Goal: Task Accomplishment & Management: Manage account settings

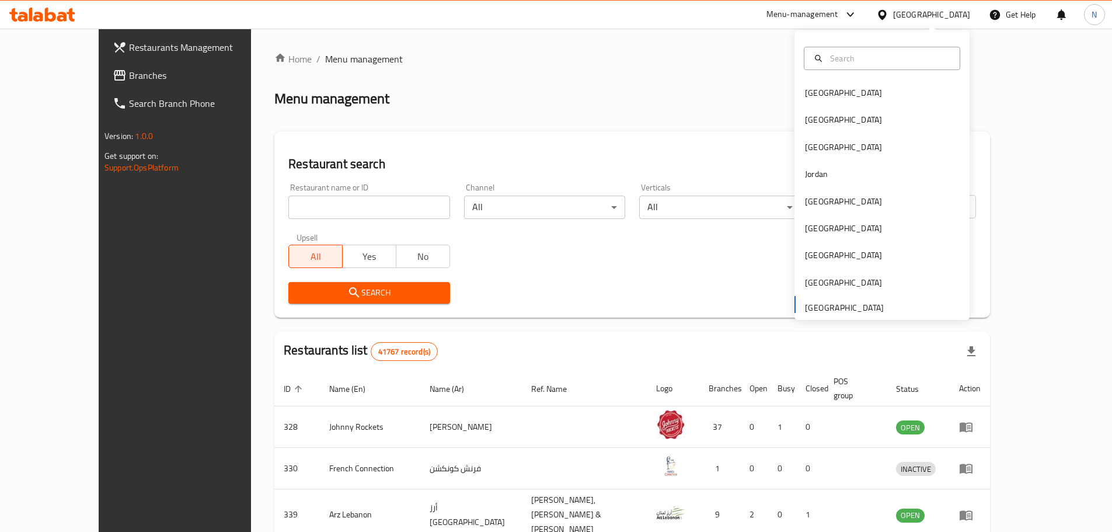
click at [822, 93] on div "[GEOGRAPHIC_DATA]" at bounding box center [843, 92] width 77 height 13
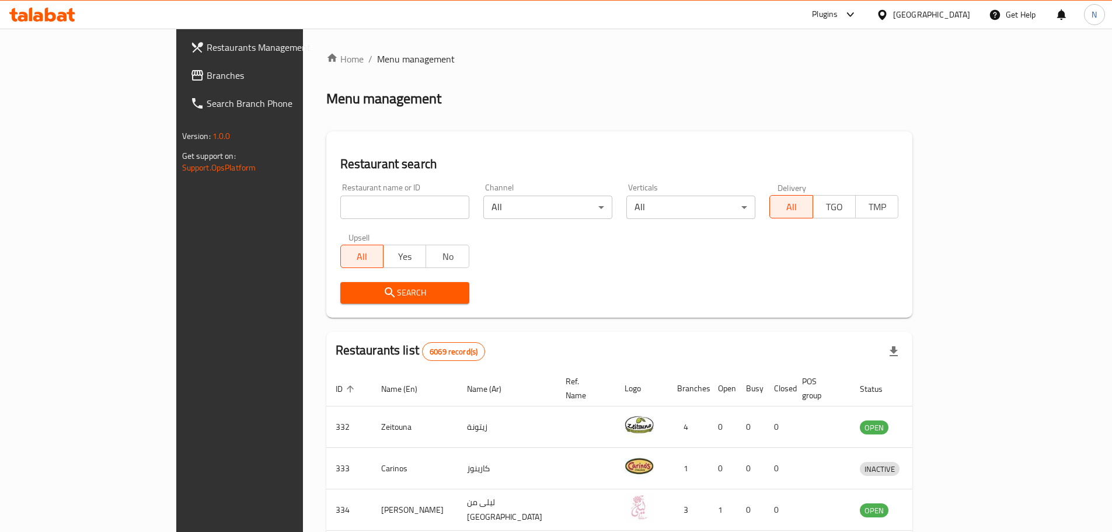
click at [207, 71] on span "Branches" at bounding box center [280, 75] width 146 height 14
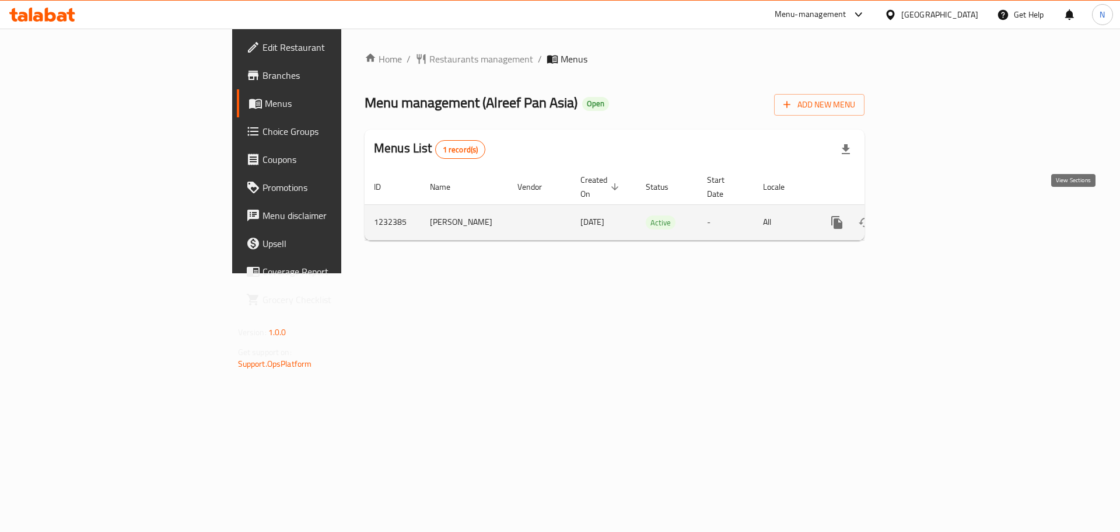
click at [928, 215] on icon "enhanced table" at bounding box center [921, 222] width 14 height 14
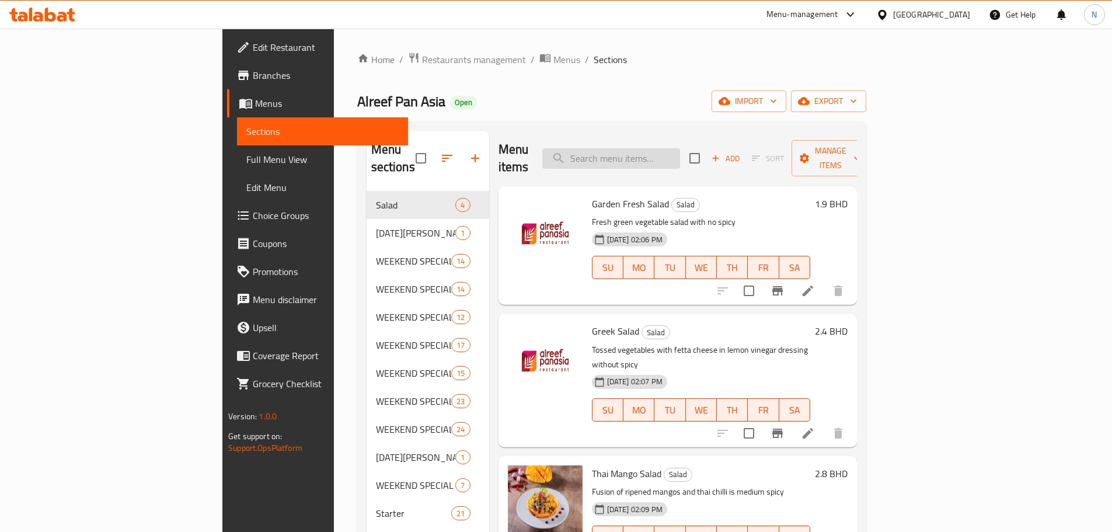
click at [672, 152] on input "search" at bounding box center [611, 158] width 138 height 20
paste input "Paal Kappa Koonthal Kanthari Roast"
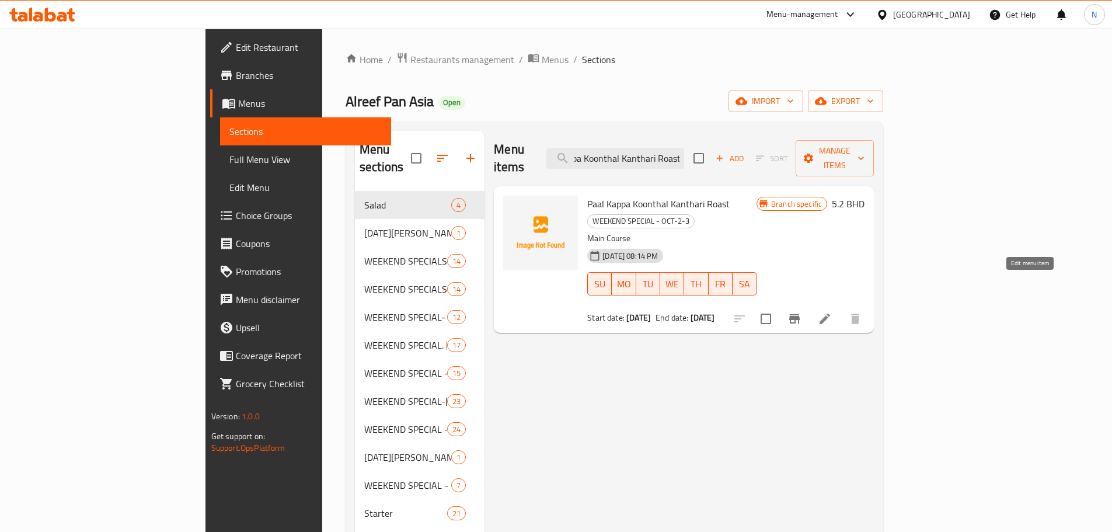
type input "Paal Kappa Koonthal Kanthari Roast"
click at [830, 313] on icon at bounding box center [824, 318] width 11 height 11
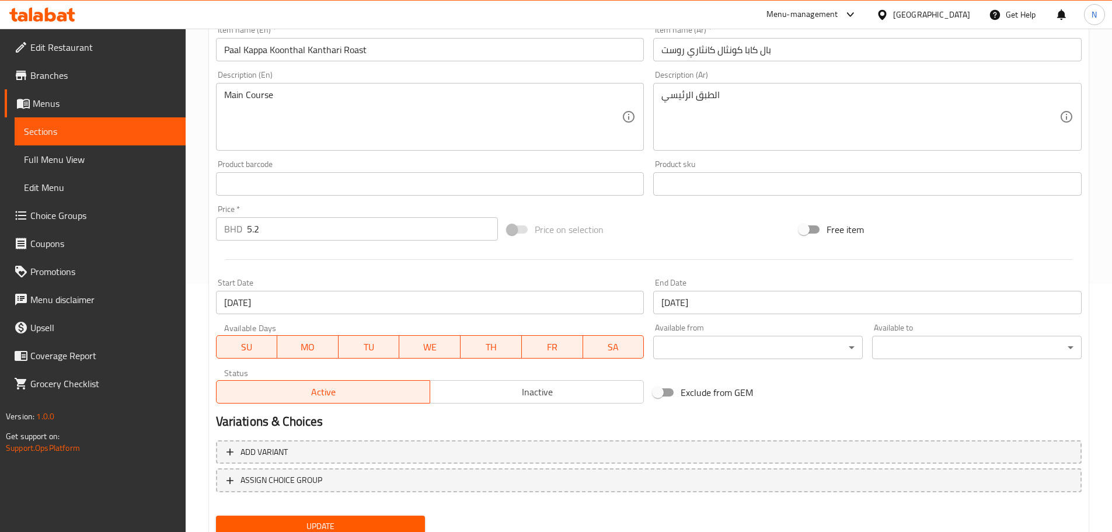
scroll to position [256, 0]
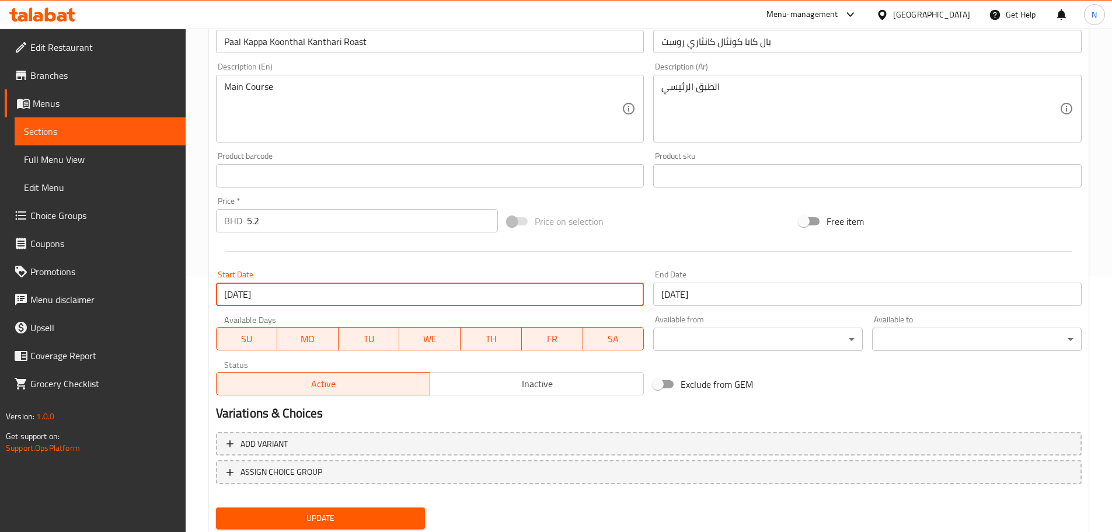
click at [462, 296] on input "28-08-2025" at bounding box center [430, 293] width 428 height 23
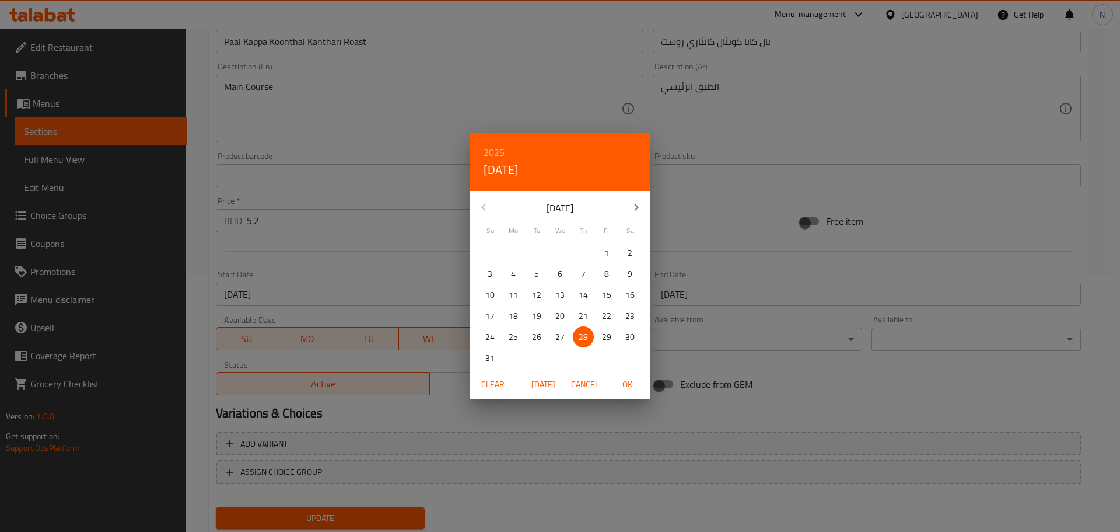
click at [642, 205] on icon "button" at bounding box center [637, 207] width 14 height 14
click at [582, 252] on p "2" at bounding box center [583, 253] width 5 height 15
click at [633, 384] on span "OK" at bounding box center [627, 384] width 28 height 15
type input "02-10-2025"
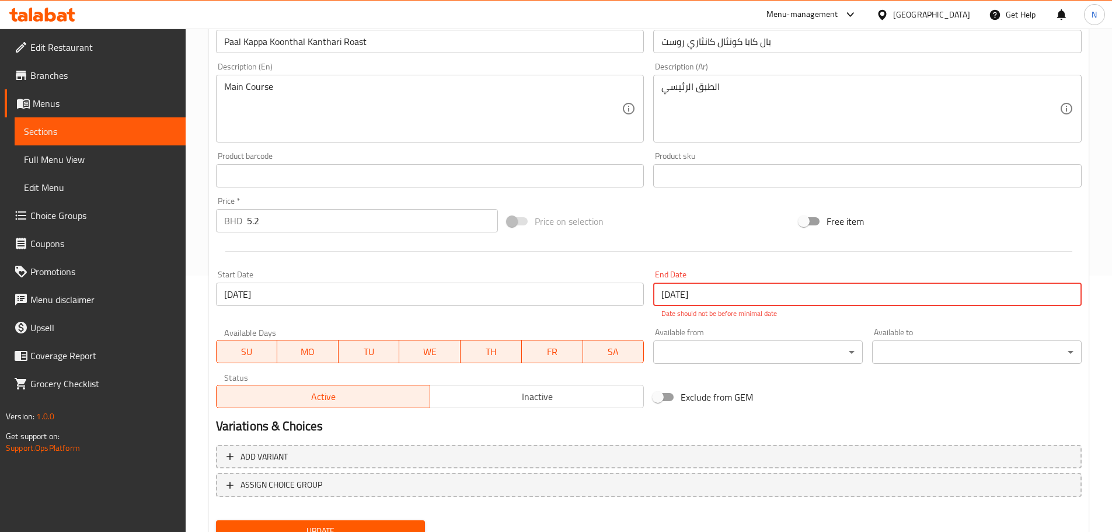
click at [715, 300] on input "29-08-2025" at bounding box center [867, 293] width 428 height 23
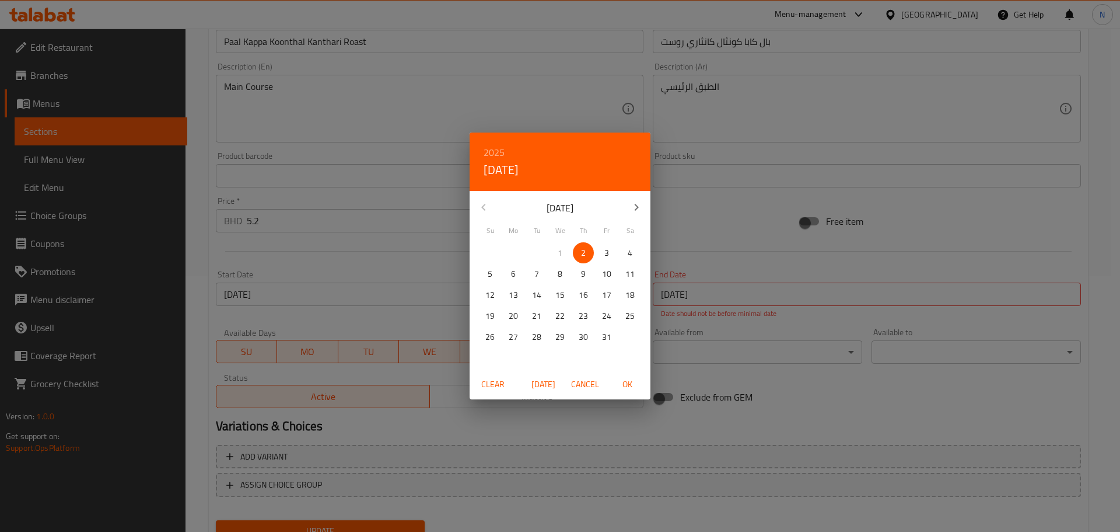
click at [613, 250] on span "3" at bounding box center [606, 253] width 21 height 15
click at [629, 383] on span "OK" at bounding box center [627, 384] width 28 height 15
type input "03-10-2025"
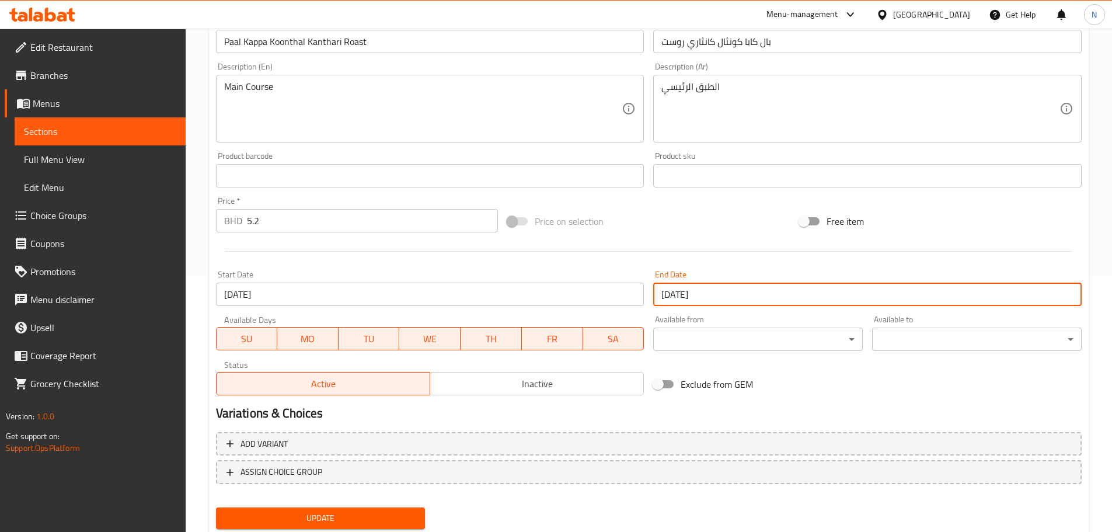
click at [860, 396] on div "Exclude from GEM" at bounding box center [794, 384] width 292 height 32
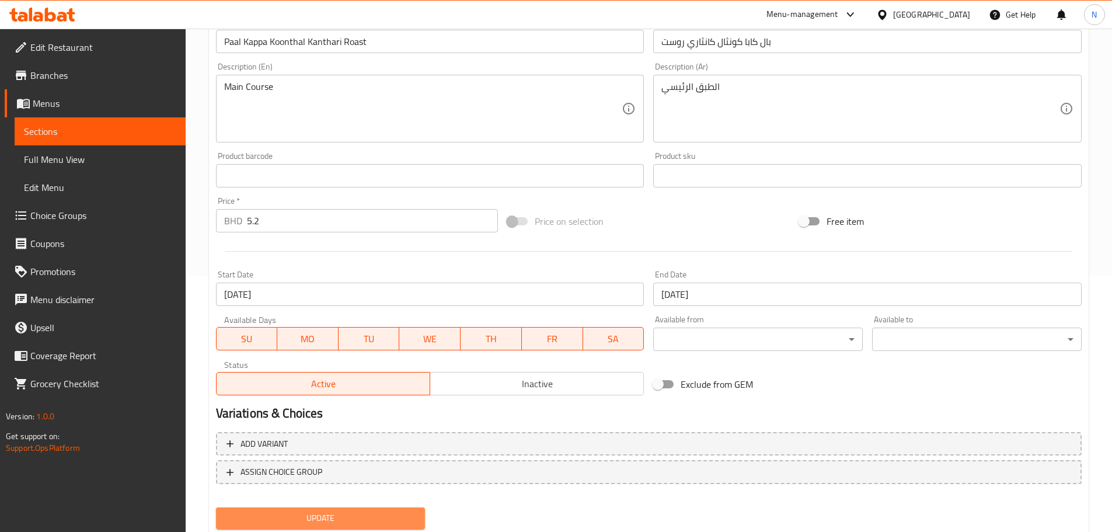
click at [357, 516] on span "Update" at bounding box center [320, 518] width 191 height 15
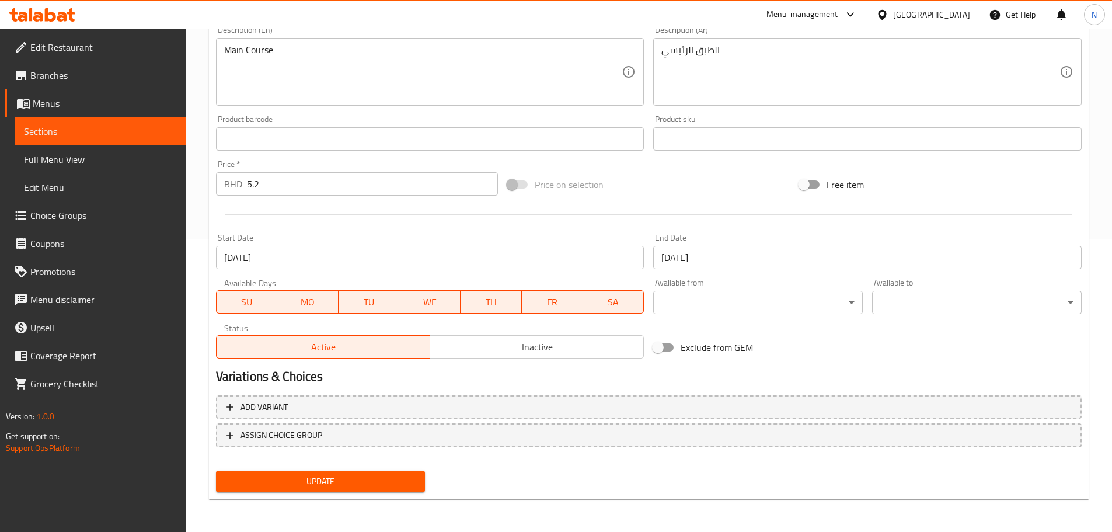
scroll to position [0, 0]
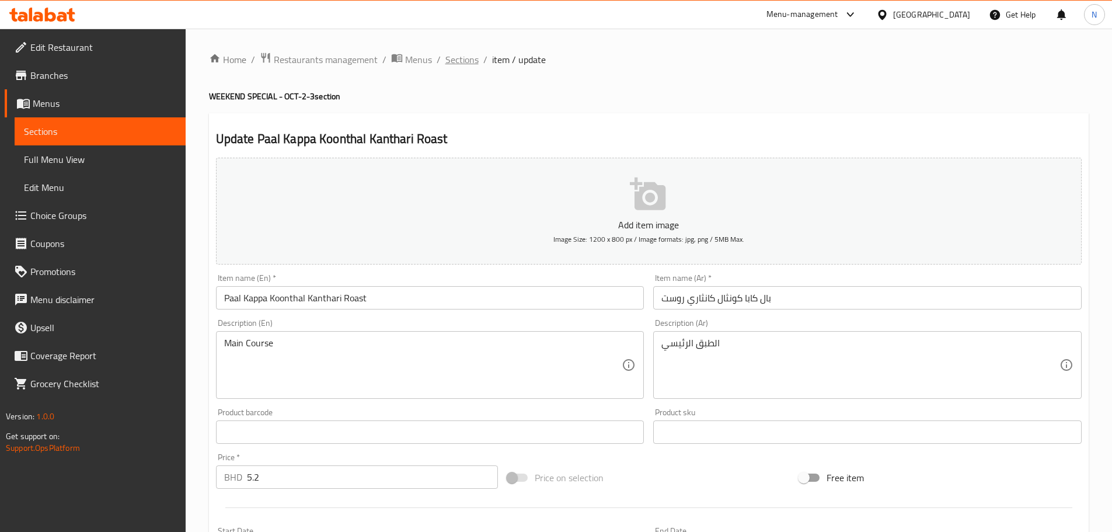
click at [467, 62] on span "Sections" at bounding box center [461, 60] width 33 height 14
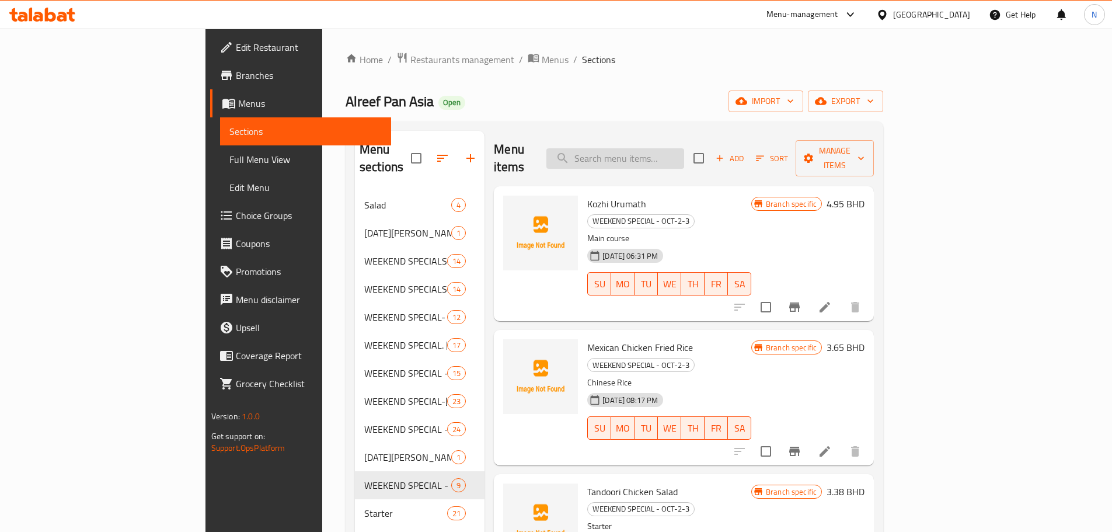
click at [676, 152] on input "search" at bounding box center [615, 158] width 138 height 20
paste input "PRAWNS 65"
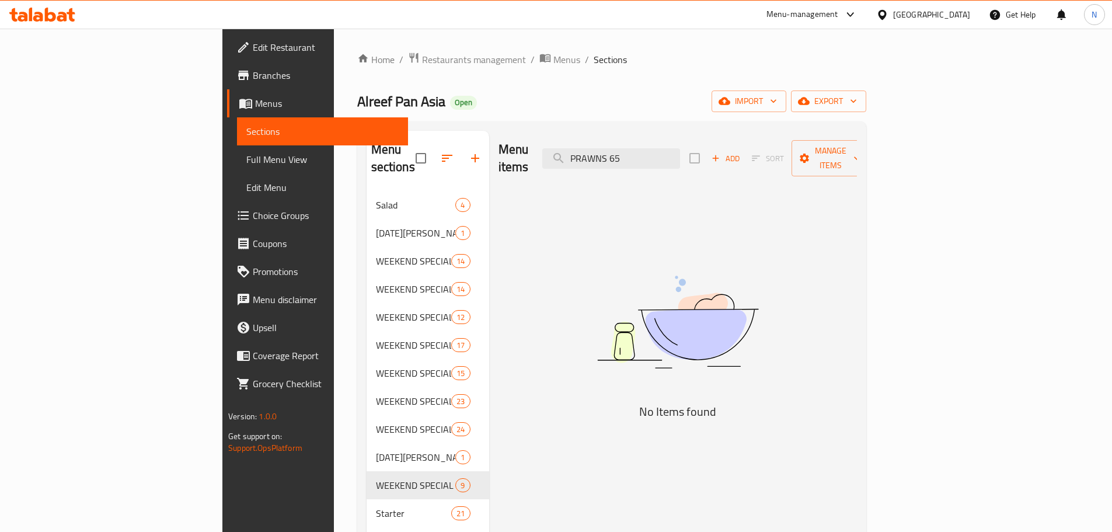
type input "PRAWNS 65"
click at [680, 149] on input "PRAWNS 65" at bounding box center [611, 158] width 138 height 20
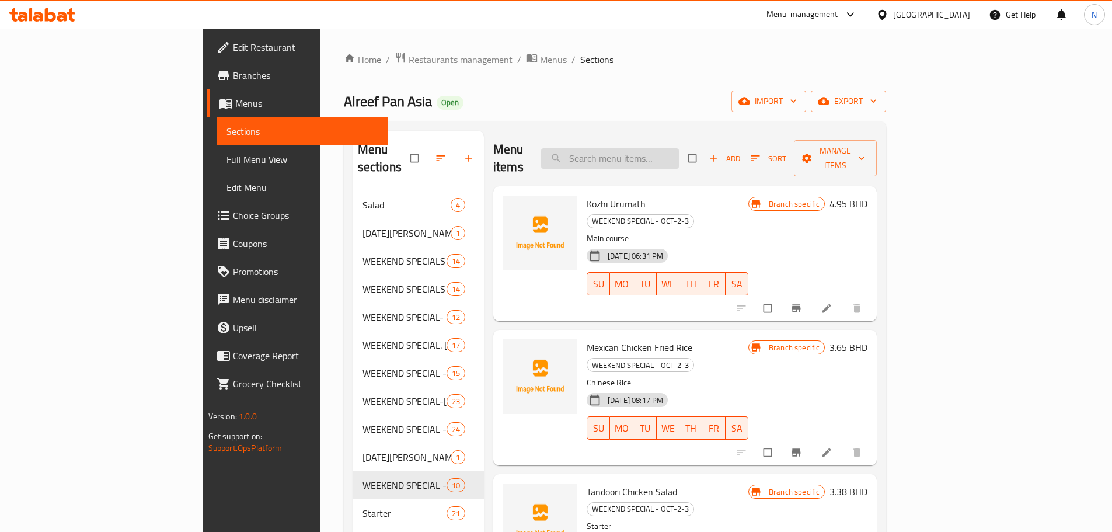
click at [669, 148] on input "search" at bounding box center [610, 158] width 138 height 20
paste input "PRAWNS 65"
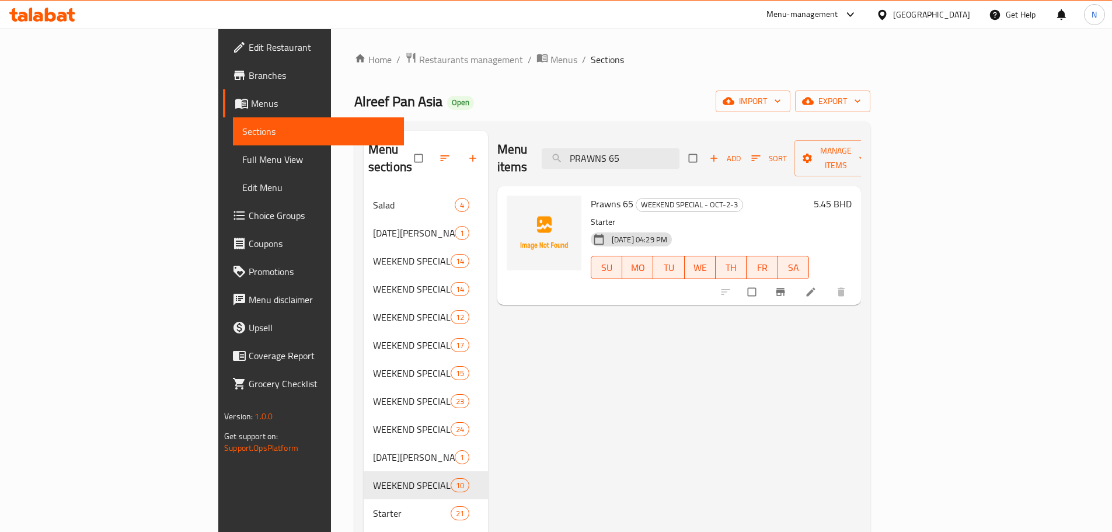
type input "PRAWNS 65"
click at [816, 286] on icon at bounding box center [811, 292] width 12 height 12
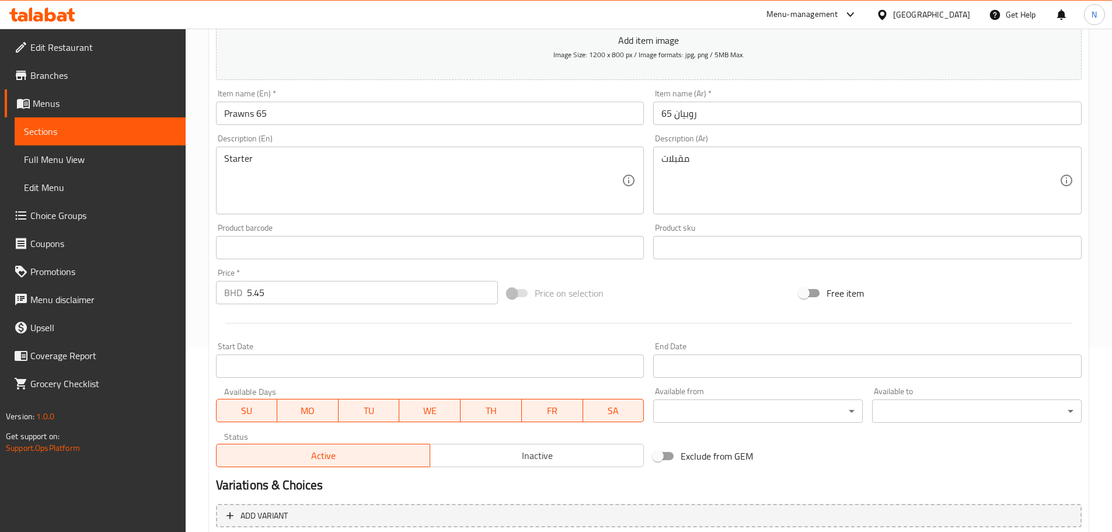
scroll to position [293, 0]
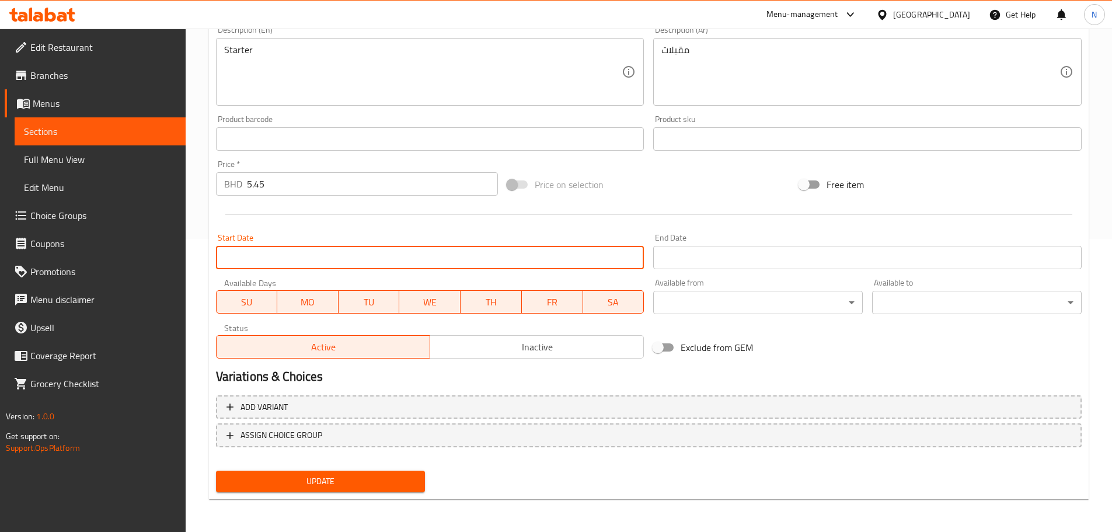
click at [530, 260] on input "Start Date" at bounding box center [430, 257] width 428 height 23
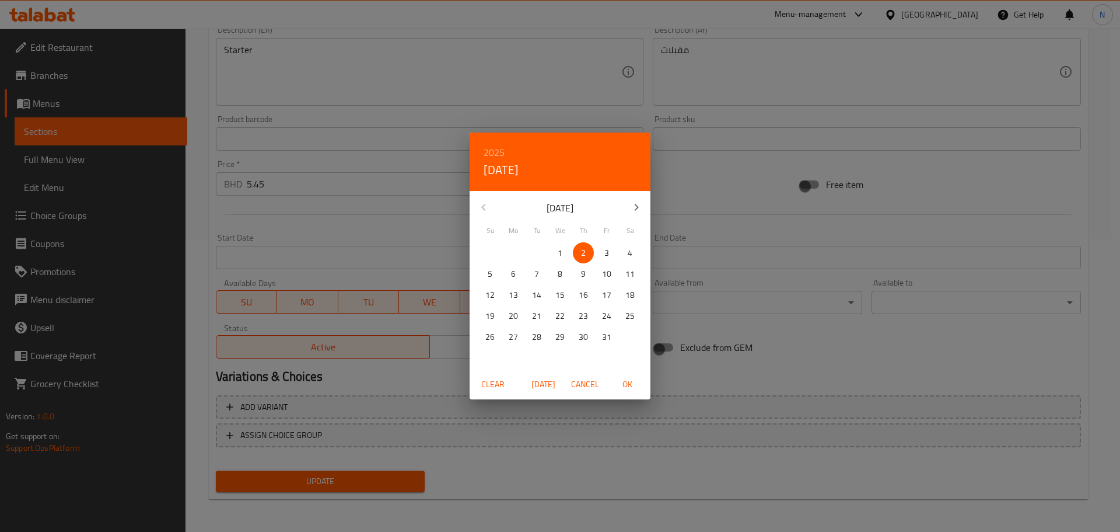
click at [588, 254] on span "2" at bounding box center [583, 253] width 21 height 15
click at [637, 382] on span "OK" at bounding box center [627, 384] width 28 height 15
type input "02-10-2025"
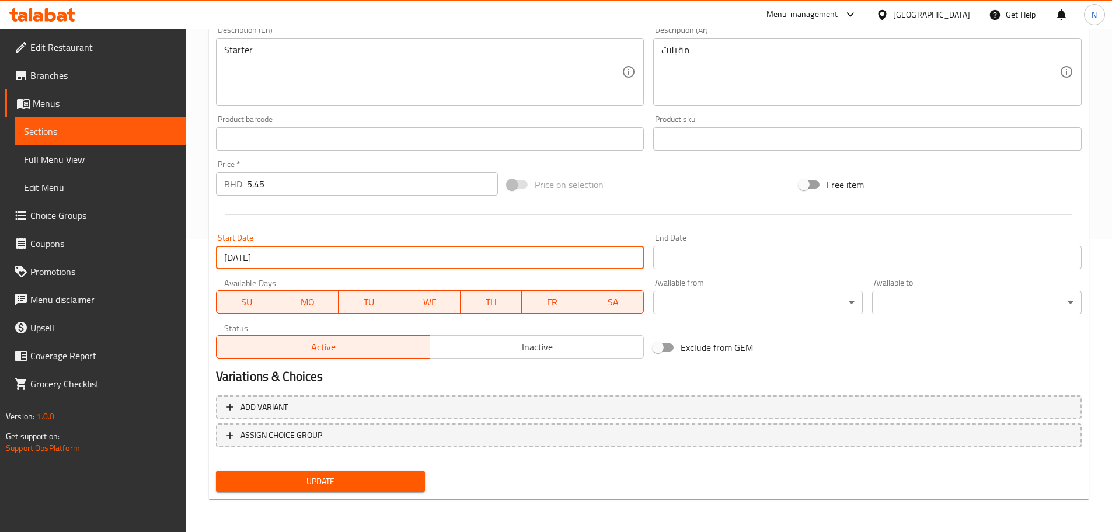
click at [744, 266] on input "Start Date" at bounding box center [867, 257] width 428 height 23
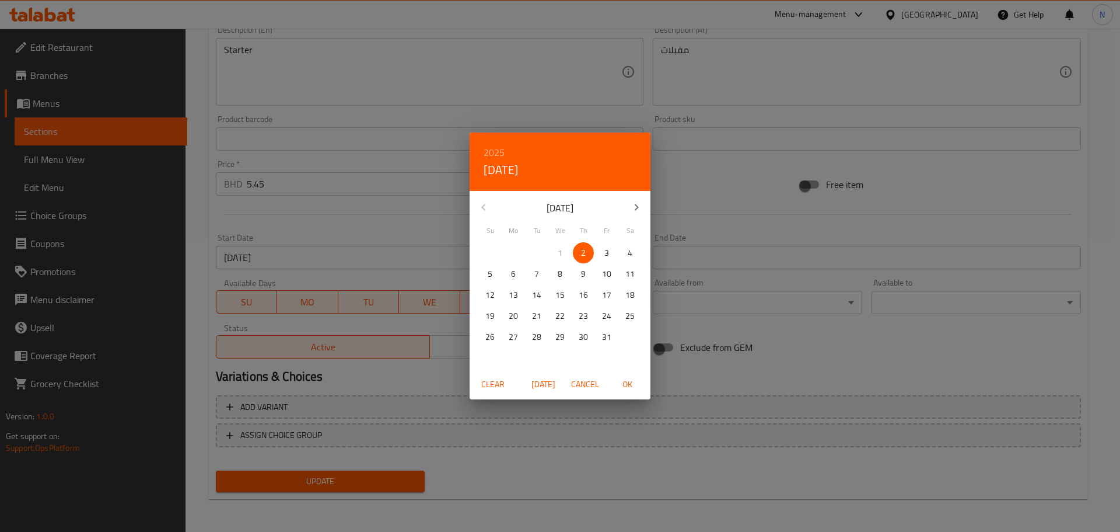
click at [609, 257] on p "3" at bounding box center [607, 253] width 5 height 15
click at [627, 386] on span "OK" at bounding box center [627, 384] width 28 height 15
type input "03-10-2025"
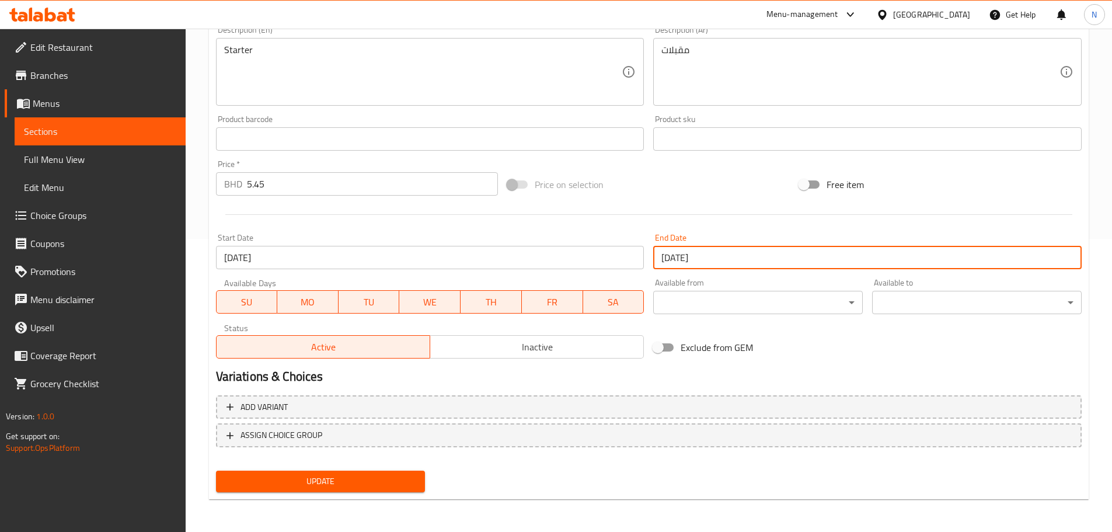
click at [396, 484] on span "Update" at bounding box center [320, 481] width 191 height 15
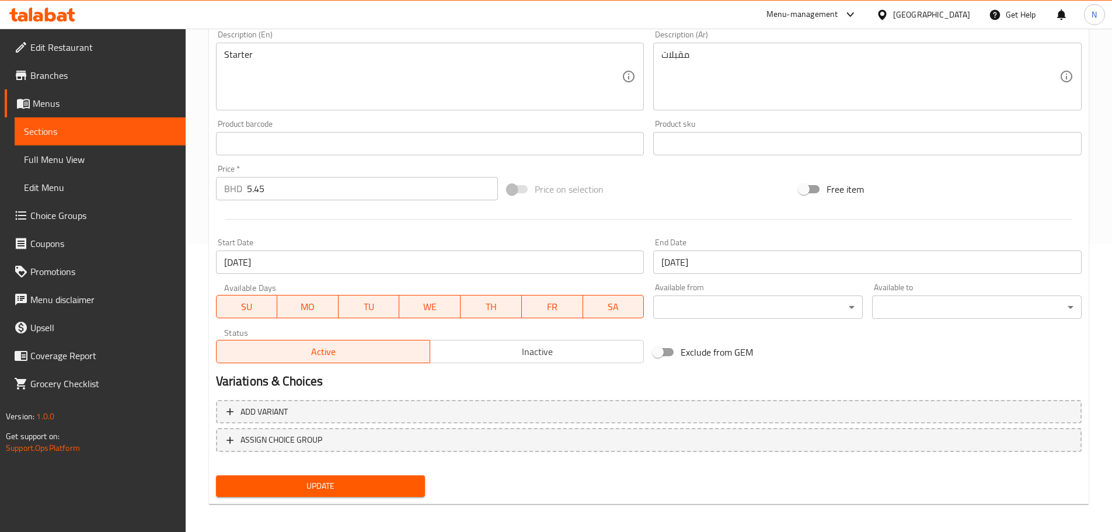
scroll to position [0, 0]
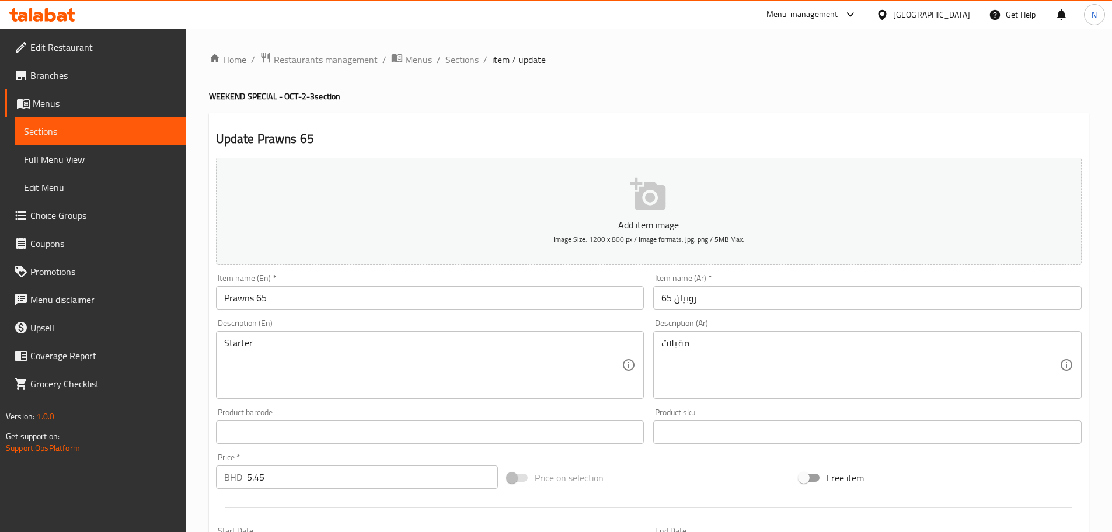
click at [472, 65] on span "Sections" at bounding box center [461, 60] width 33 height 14
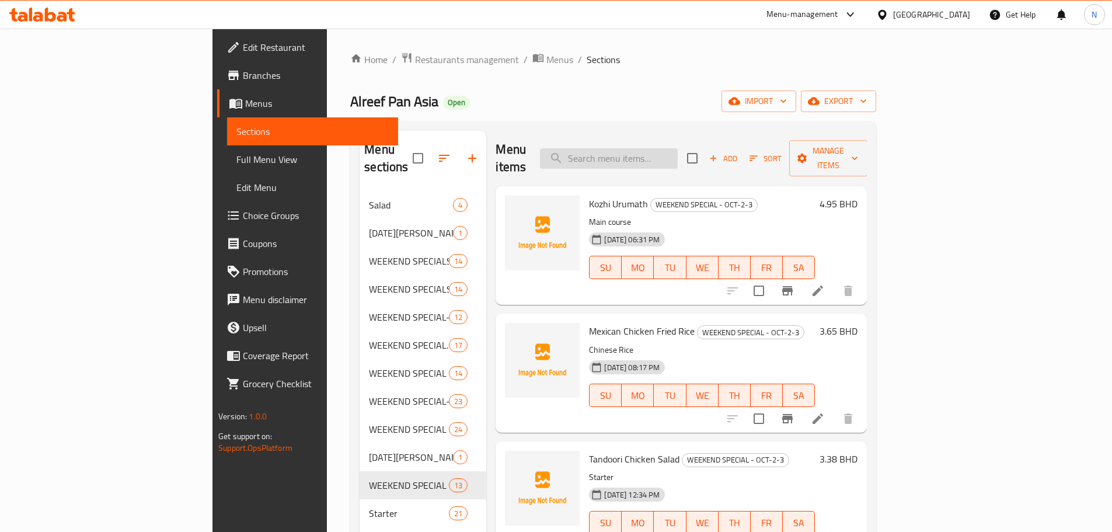
click at [677, 148] on input "search" at bounding box center [609, 158] width 138 height 20
paste input "Garlic Chicken Tikka"
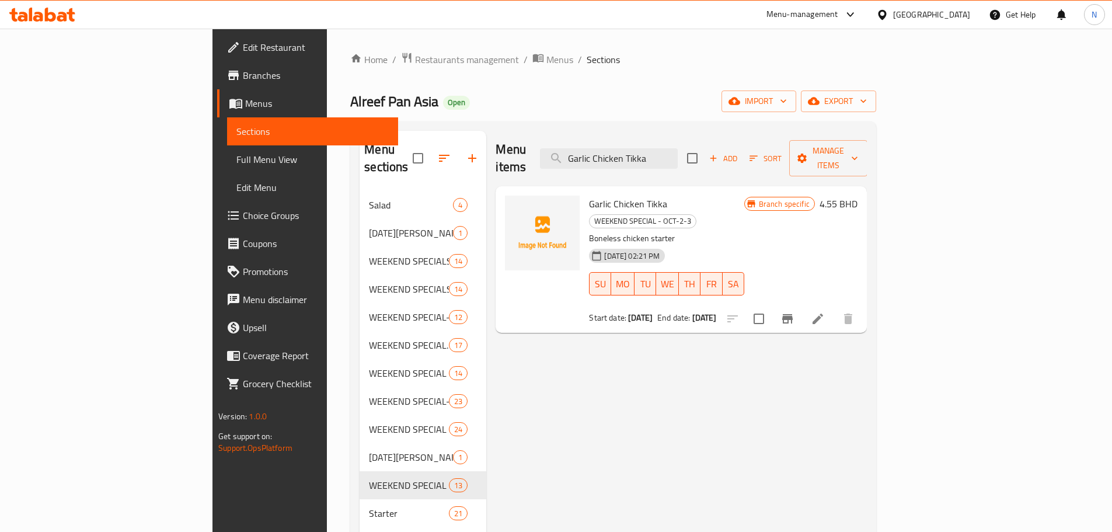
type input "Garlic Chicken Tikka"
click at [834, 308] on li at bounding box center [817, 318] width 33 height 21
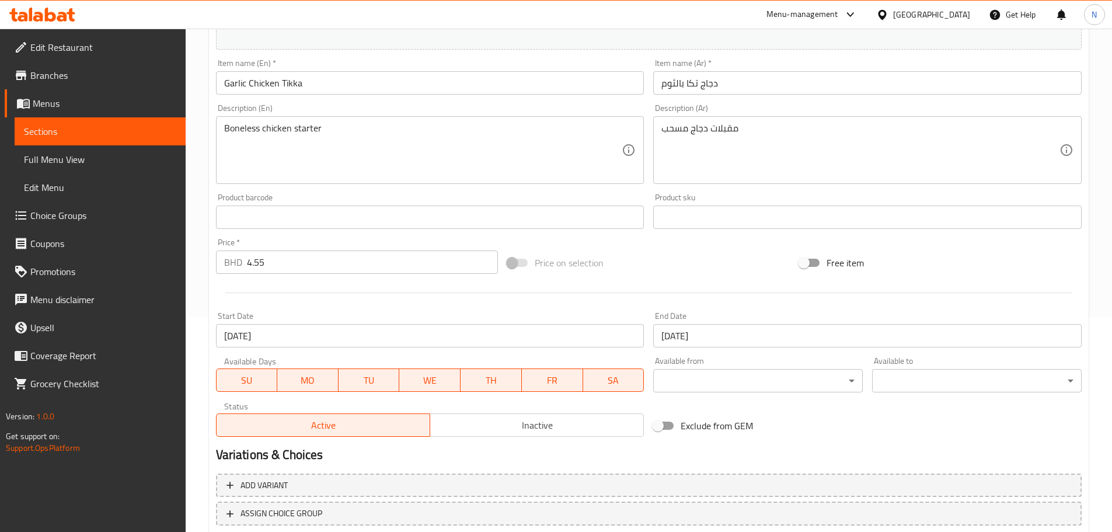
scroll to position [293, 0]
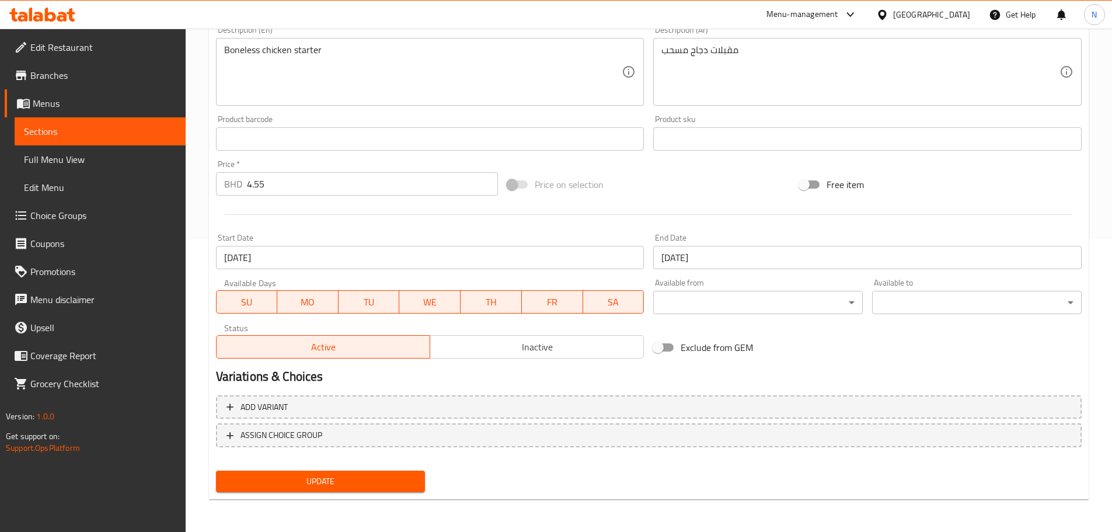
click at [404, 258] on input "11-09-2025" at bounding box center [430, 257] width 428 height 23
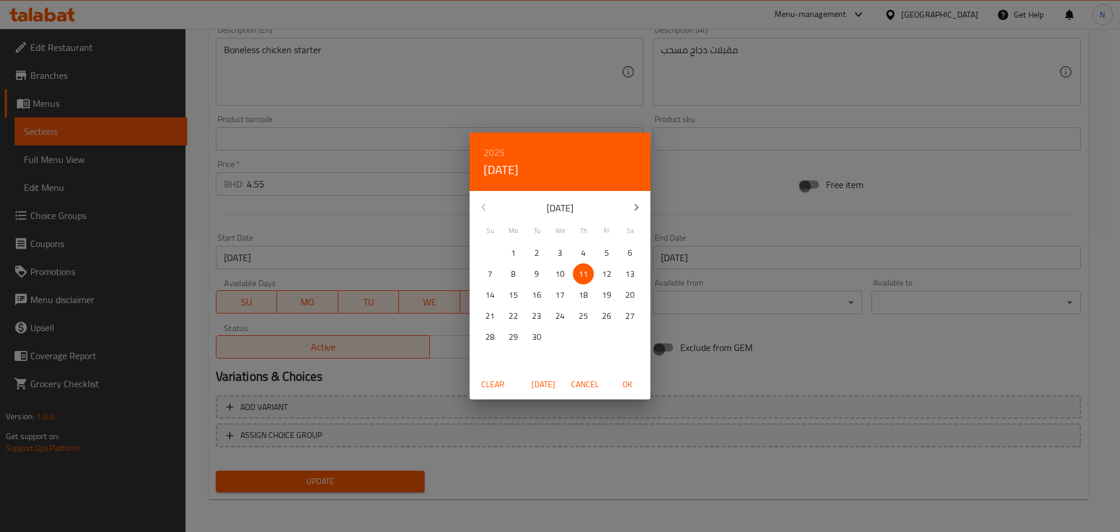
click at [639, 208] on icon "button" at bounding box center [637, 207] width 14 height 14
click at [586, 252] on span "2" at bounding box center [583, 253] width 21 height 15
click at [625, 382] on span "OK" at bounding box center [627, 384] width 28 height 15
type input "02-10-2025"
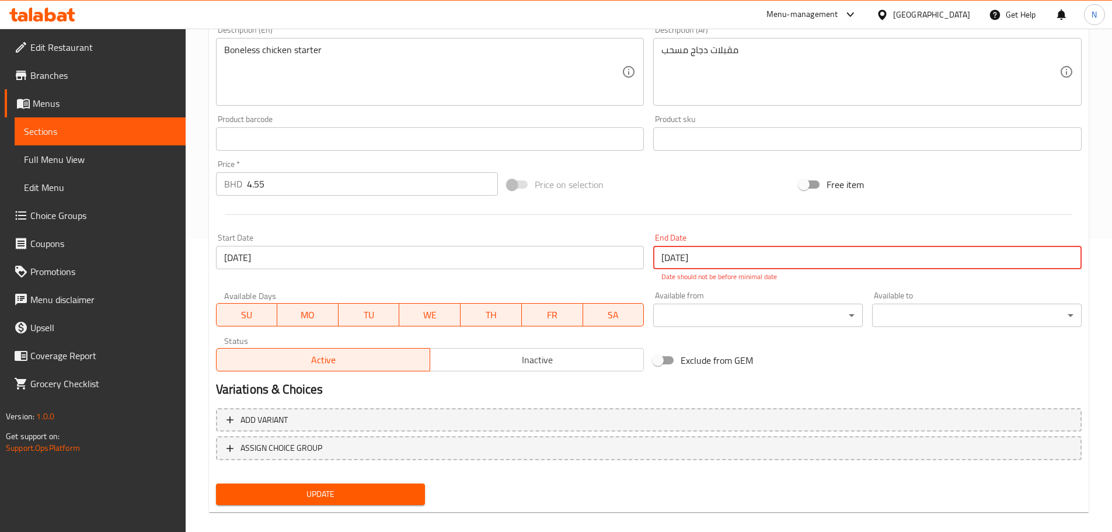
click at [704, 251] on input "12-09-2025" at bounding box center [867, 257] width 428 height 23
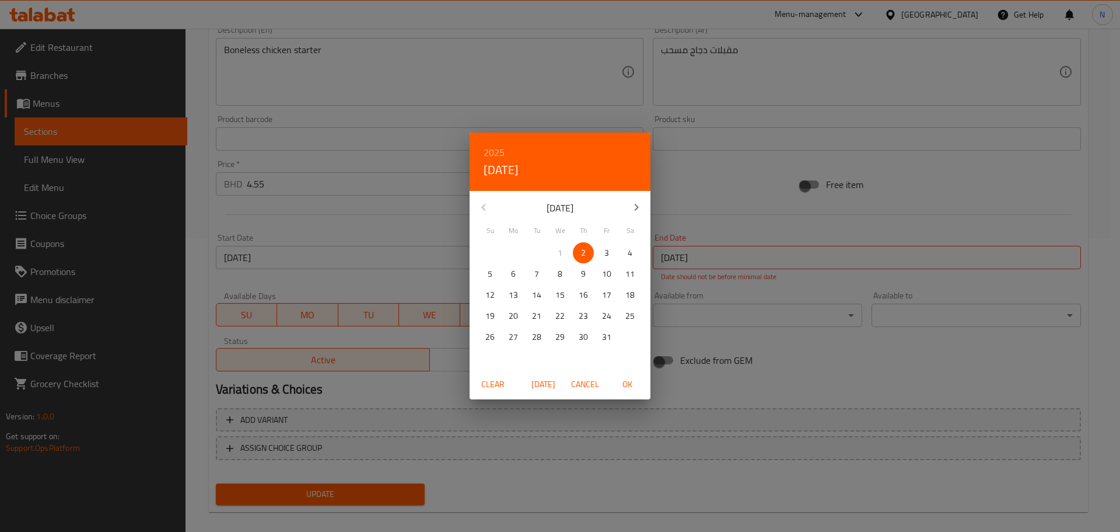
click at [607, 247] on p "3" at bounding box center [607, 253] width 5 height 15
click at [628, 382] on span "OK" at bounding box center [627, 384] width 28 height 15
type input "03-10-2025"
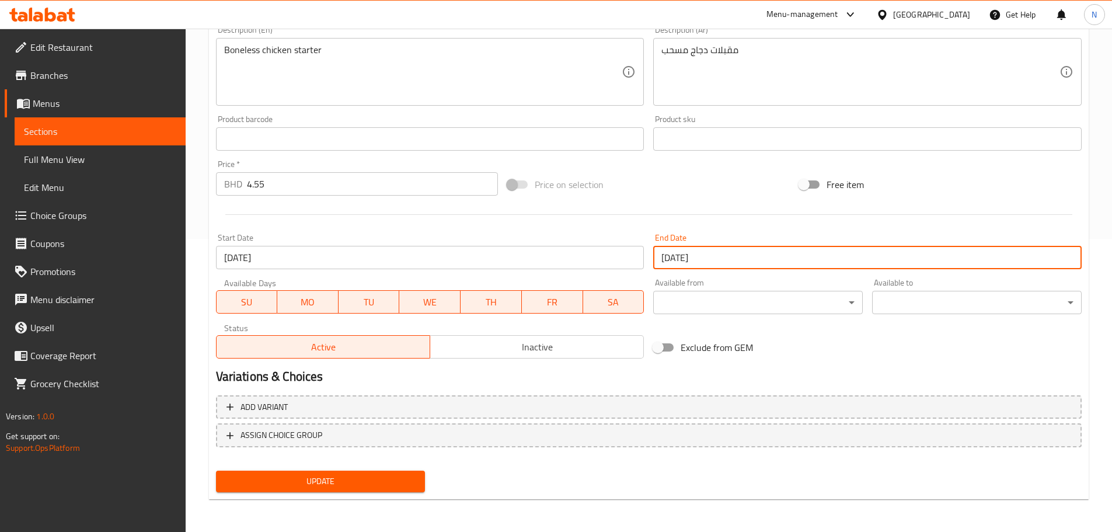
click at [368, 483] on span "Update" at bounding box center [320, 481] width 191 height 15
